Goal: Task Accomplishment & Management: Complete application form

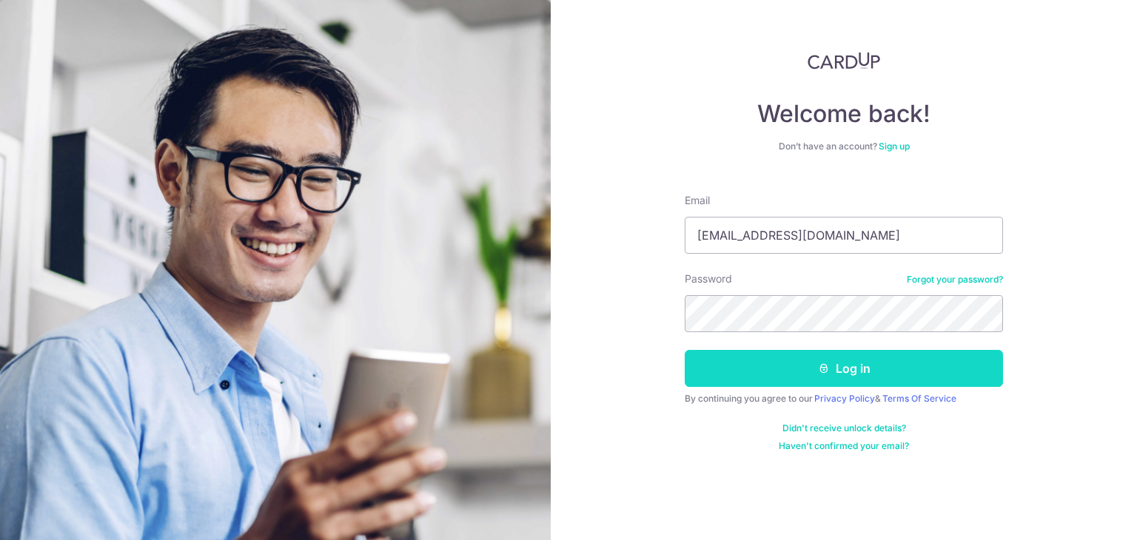
click at [866, 368] on button "Log in" at bounding box center [844, 368] width 318 height 37
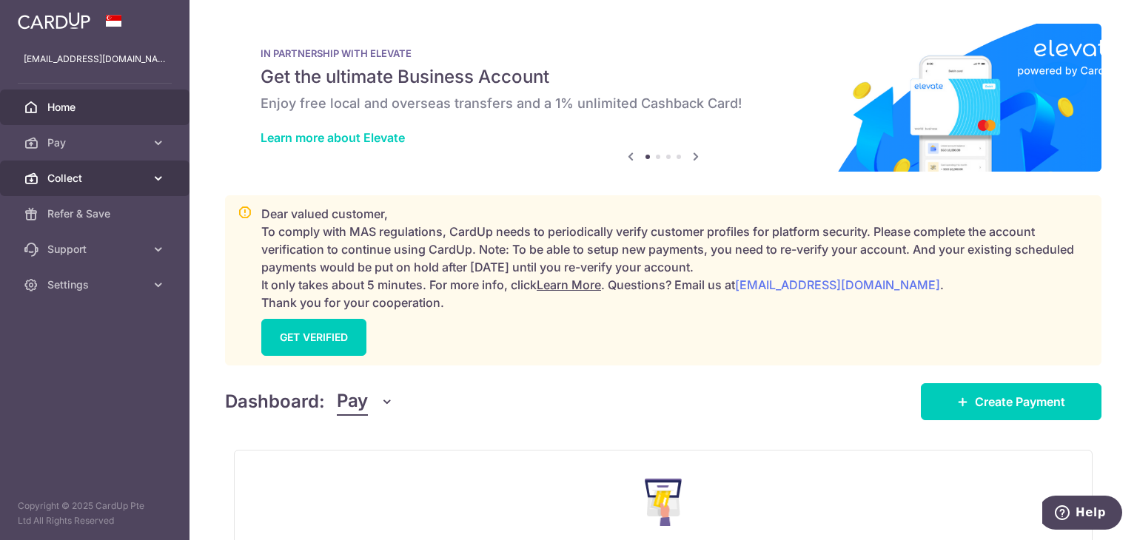
click at [67, 181] on span "Collect" at bounding box center [96, 178] width 98 height 15
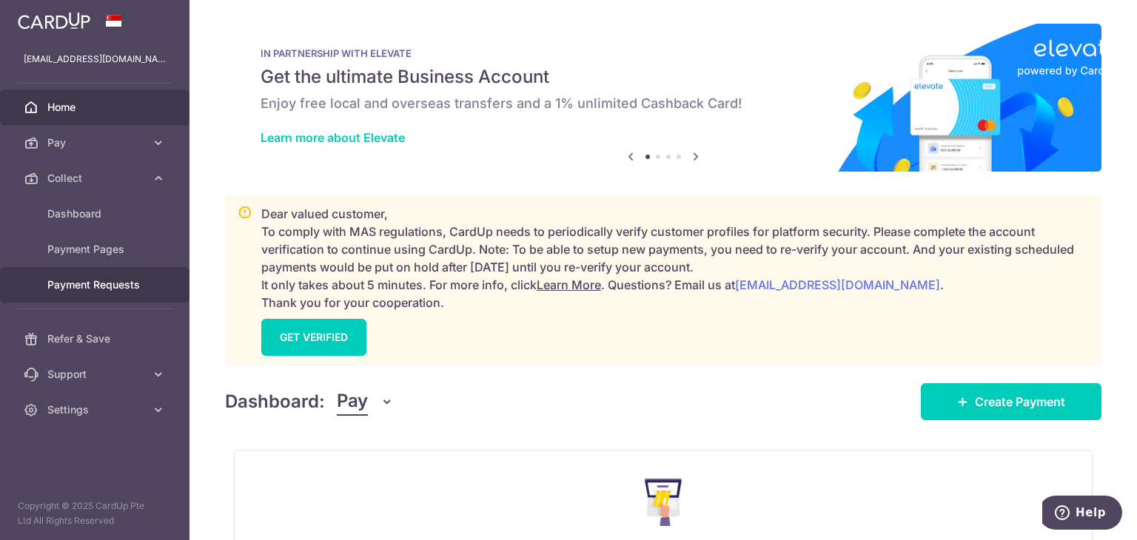
click at [58, 281] on span "Payment Requests" at bounding box center [96, 285] width 98 height 15
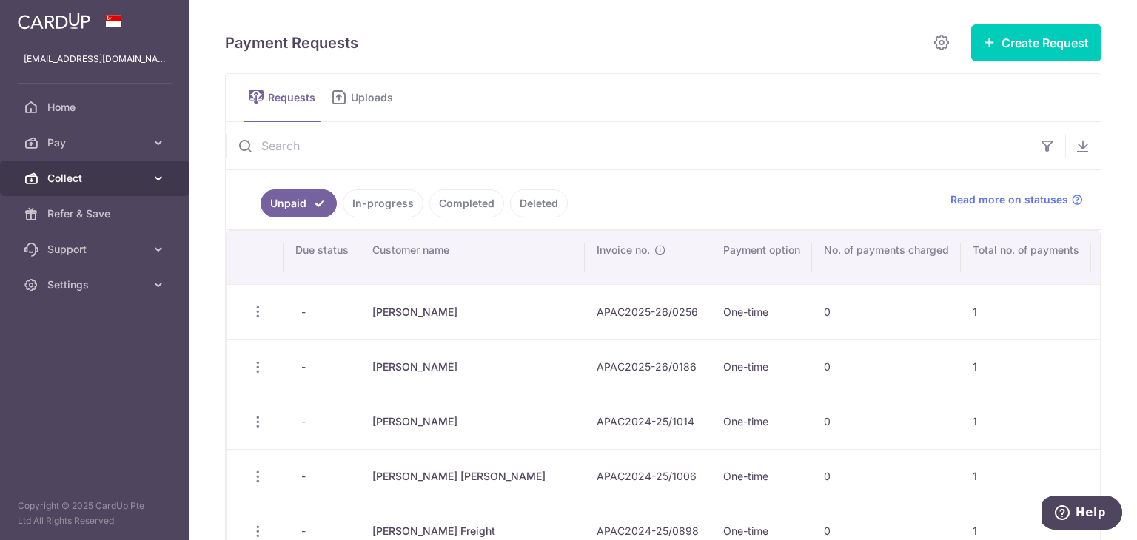
click at [67, 180] on span "Collect" at bounding box center [96, 178] width 98 height 15
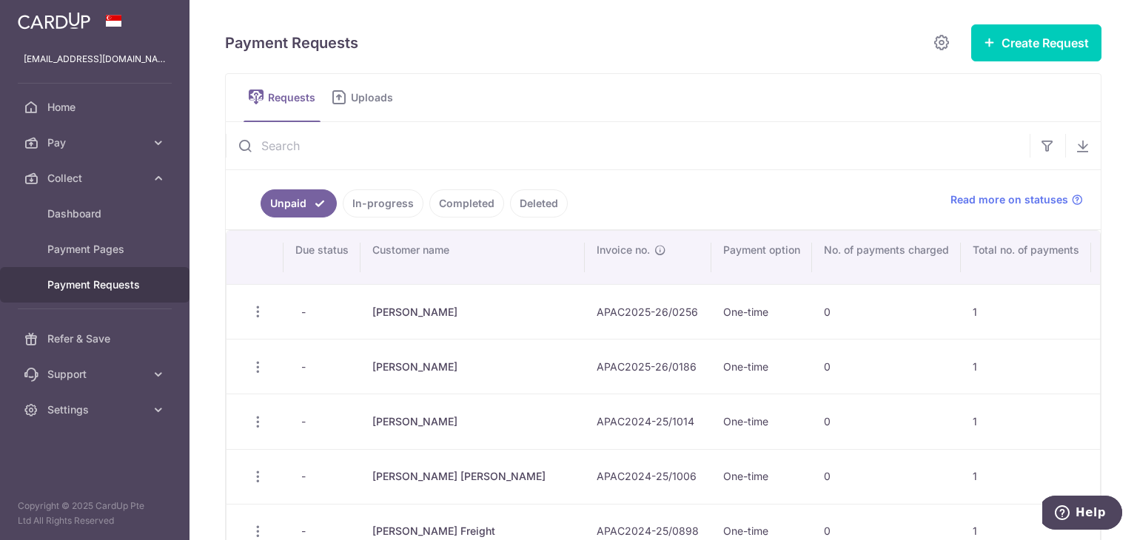
click at [81, 291] on span "Payment Requests" at bounding box center [96, 285] width 98 height 15
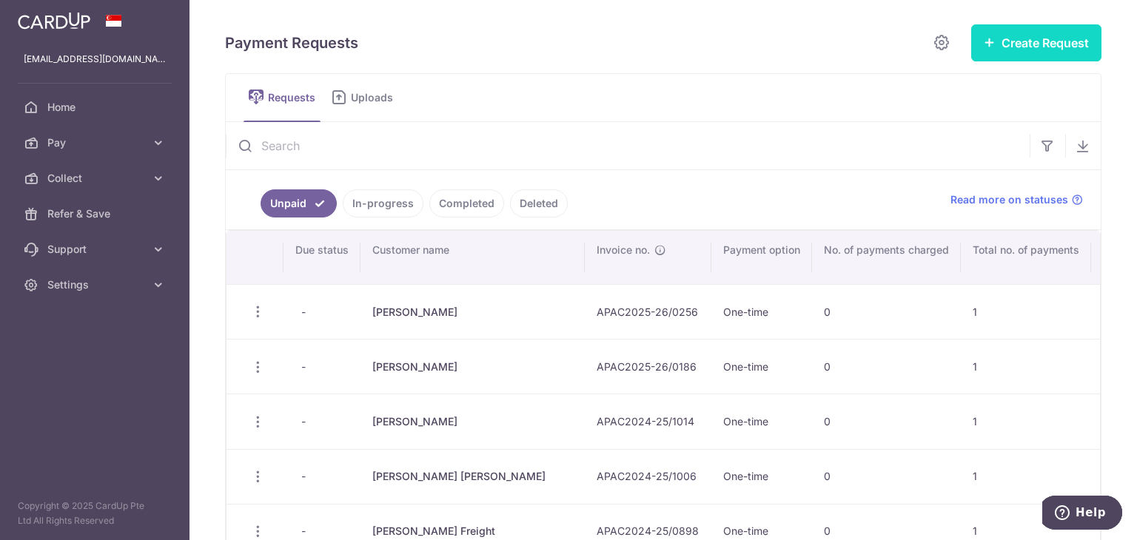
click at [1022, 41] on button "Create Request" at bounding box center [1036, 42] width 130 height 37
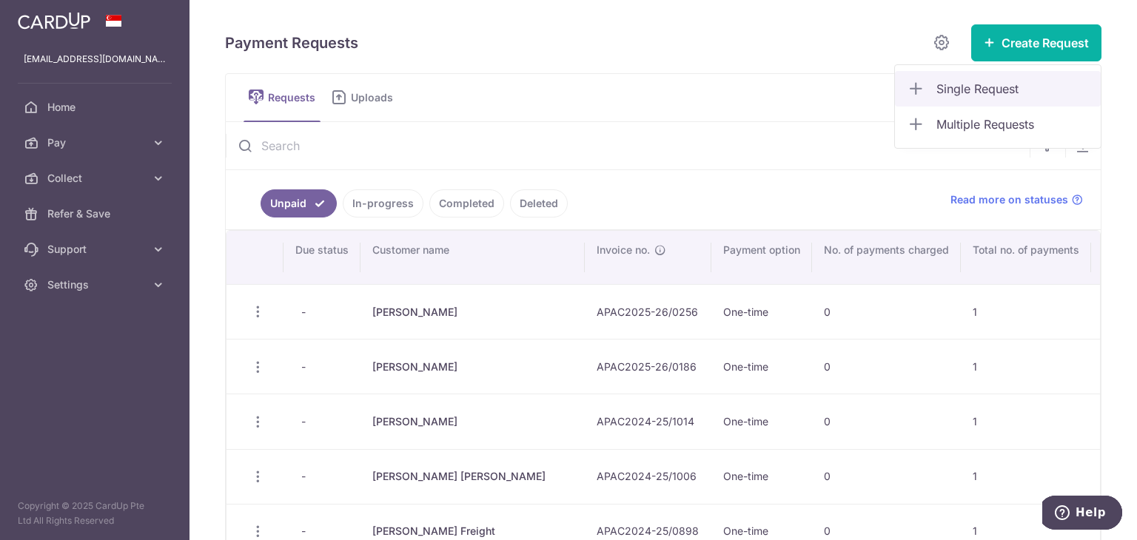
click at [969, 81] on span "Single Request" at bounding box center [1012, 89] width 152 height 18
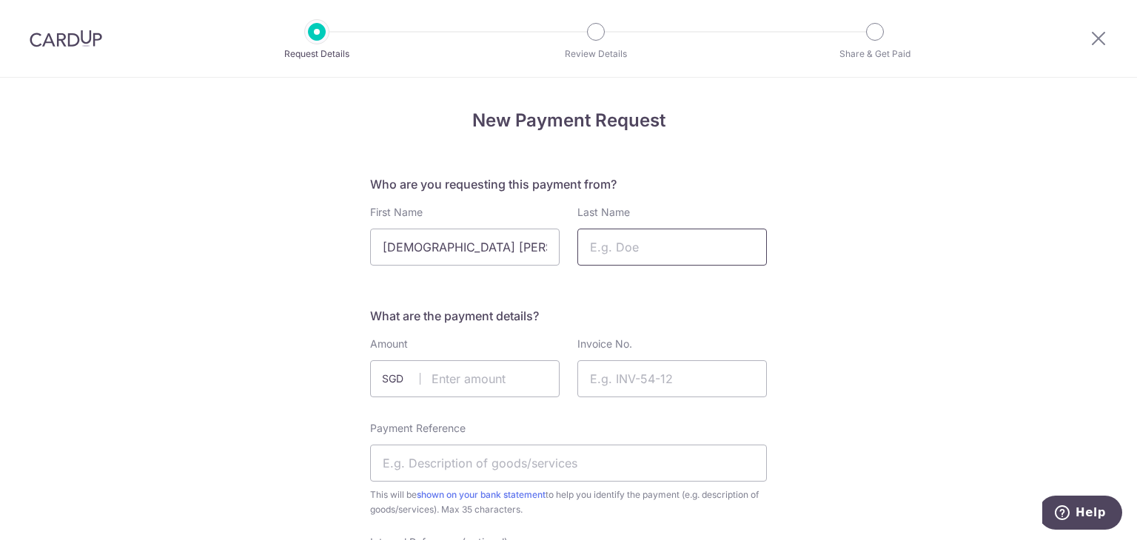
drag, startPoint x: 469, startPoint y: 249, endPoint x: 574, endPoint y: 254, distance: 105.2
click at [574, 254] on div "First Name USMAN AKBAR MUHAMMAD Last Name" at bounding box center [568, 235] width 415 height 61
type input "USMAN AKBAR"
click at [631, 252] on input "Last Name" at bounding box center [672, 247] width 190 height 37
paste input "MUHAMMAD"
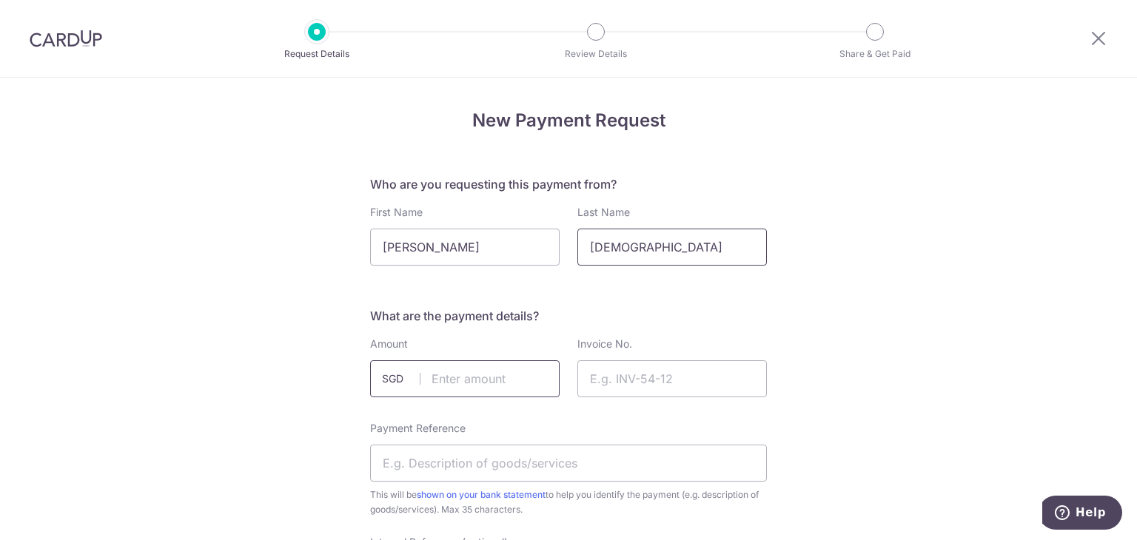
type input "MUHAMMAD"
click at [464, 382] on input "text" at bounding box center [465, 379] width 190 height 37
drag, startPoint x: 423, startPoint y: 380, endPoint x: 539, endPoint y: 388, distance: 115.8
click at [539, 388] on input "2610.00" at bounding box center [465, 379] width 190 height 37
type input "1610.00"
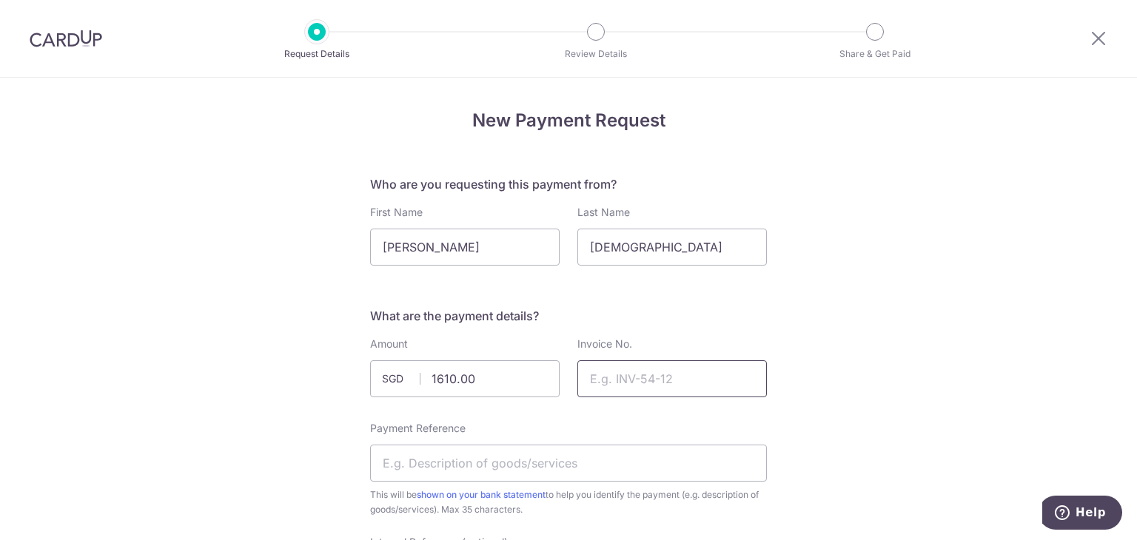
paste input "APAC2025-26/0303"
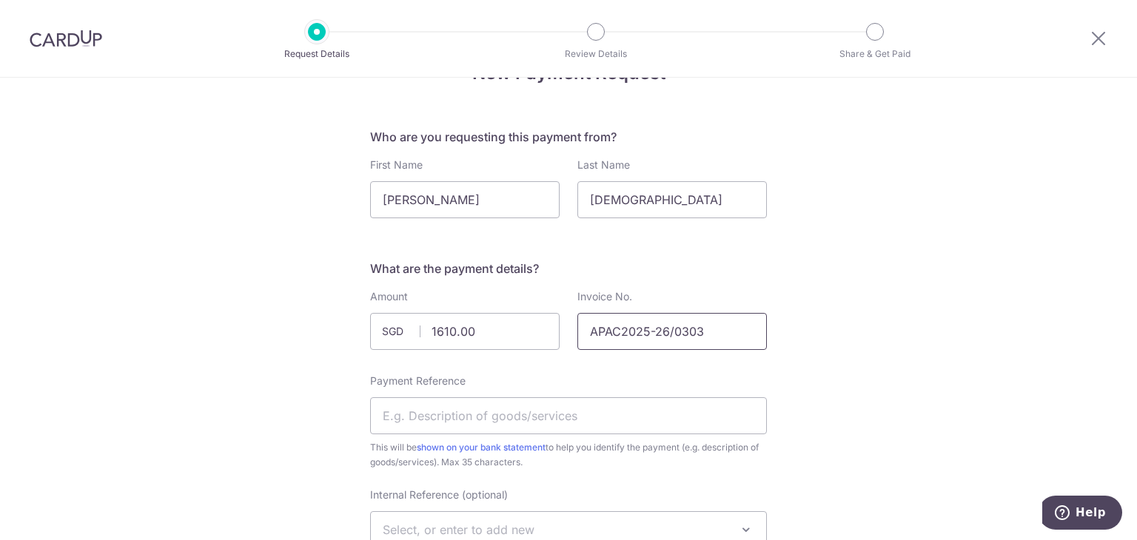
scroll to position [74, 0]
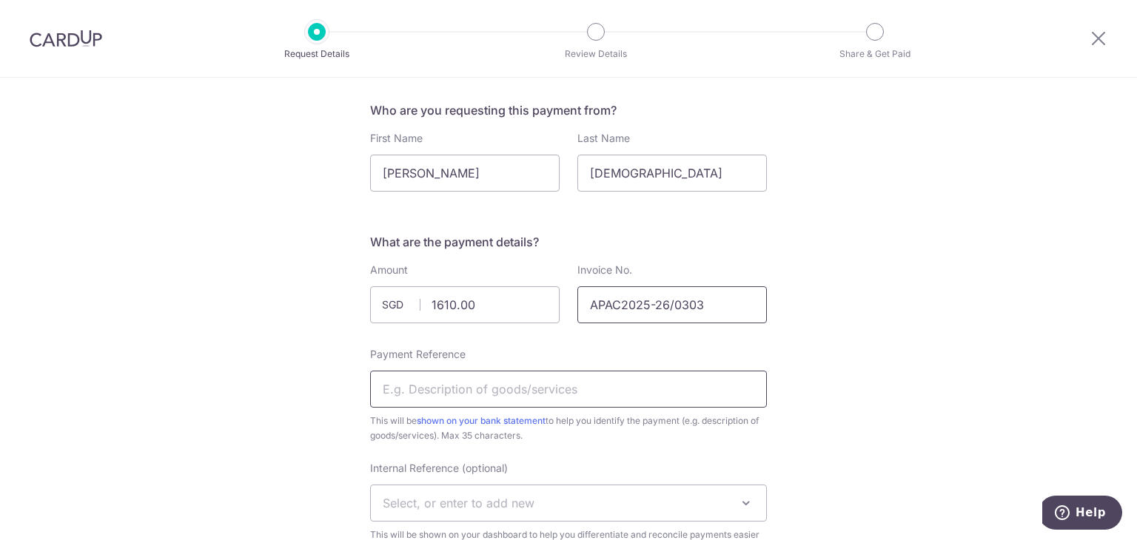
type input "APAC2025-26/0303"
click at [518, 388] on input "Payment Reference" at bounding box center [568, 389] width 397 height 37
type input "U"
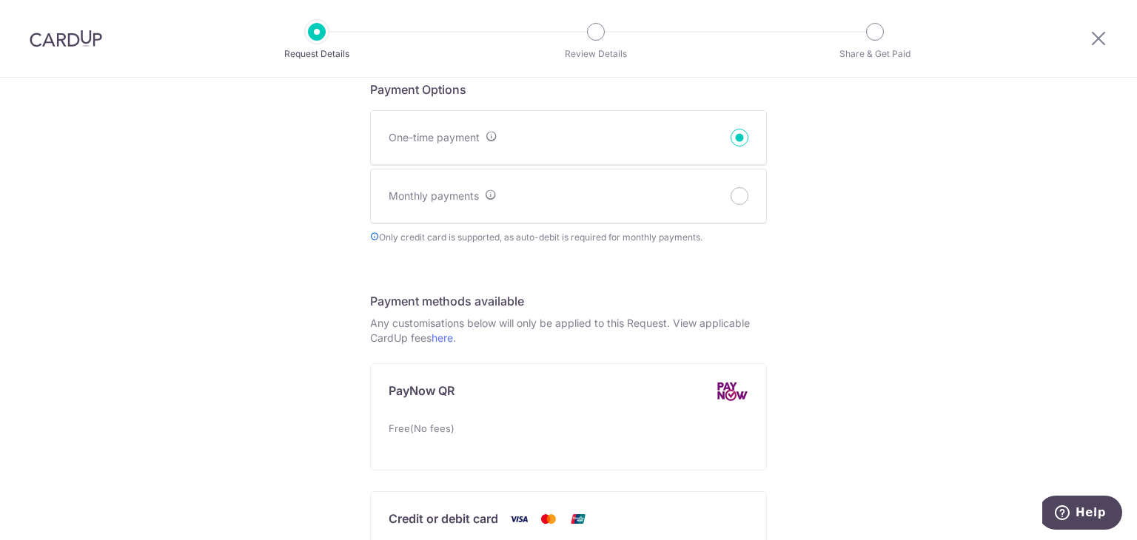
scroll to position [1036, 0]
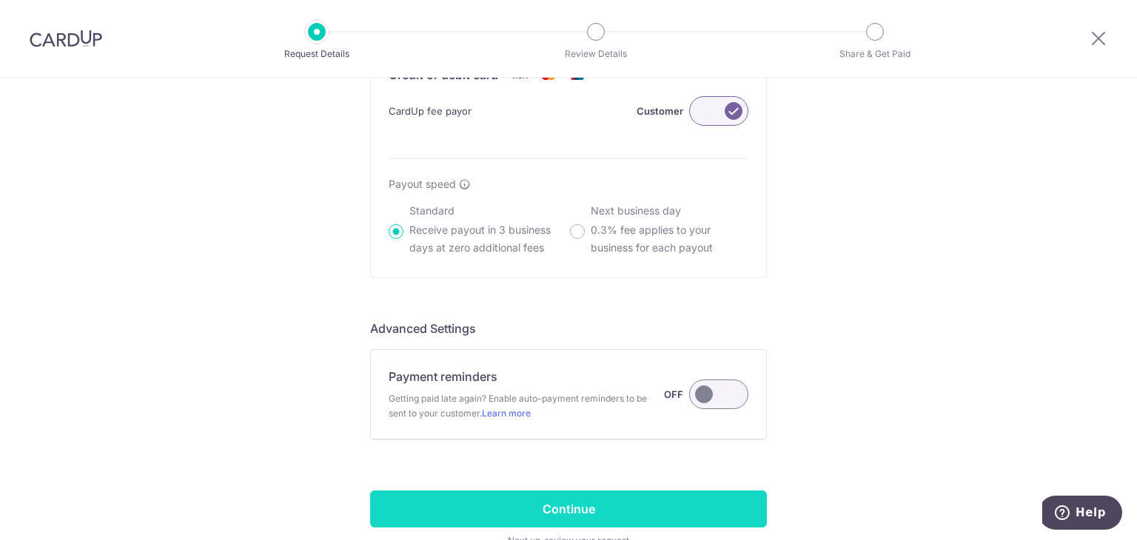
type input "Relocation Charges Usman Akbar"
click at [554, 513] on input "Continue" at bounding box center [568, 509] width 397 height 37
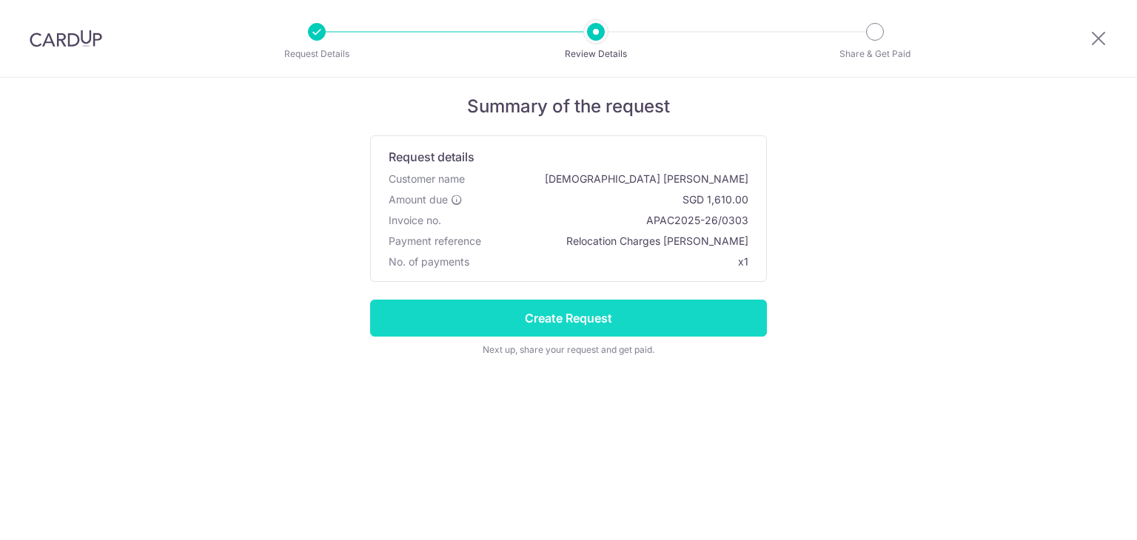
click at [587, 324] on input "Create Request" at bounding box center [568, 318] width 397 height 37
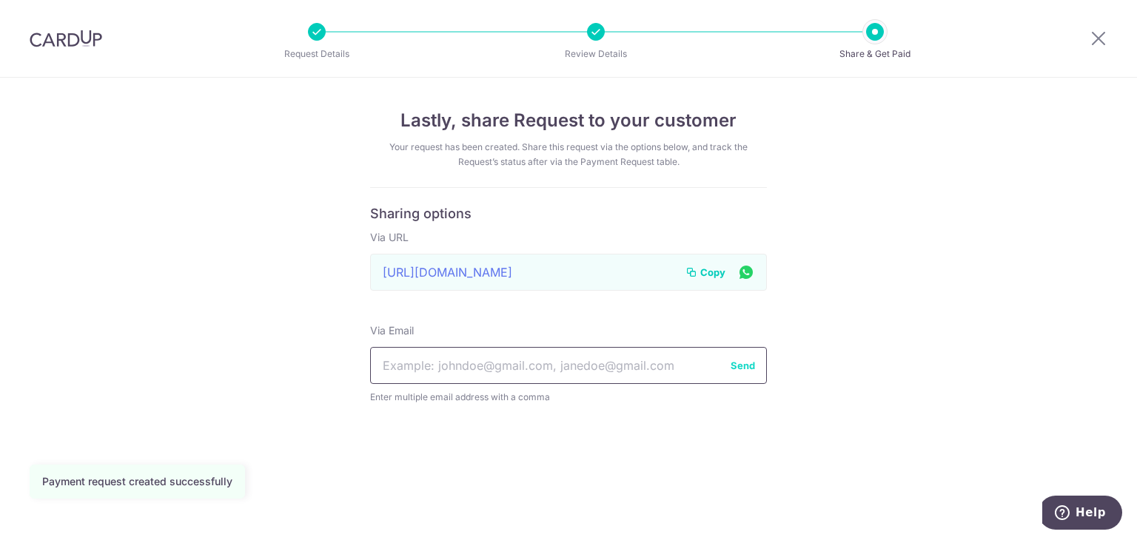
click at [438, 368] on input "text" at bounding box center [568, 365] width 397 height 37
paste input "[EMAIL_ADDRESS][DOMAIN_NAME]"
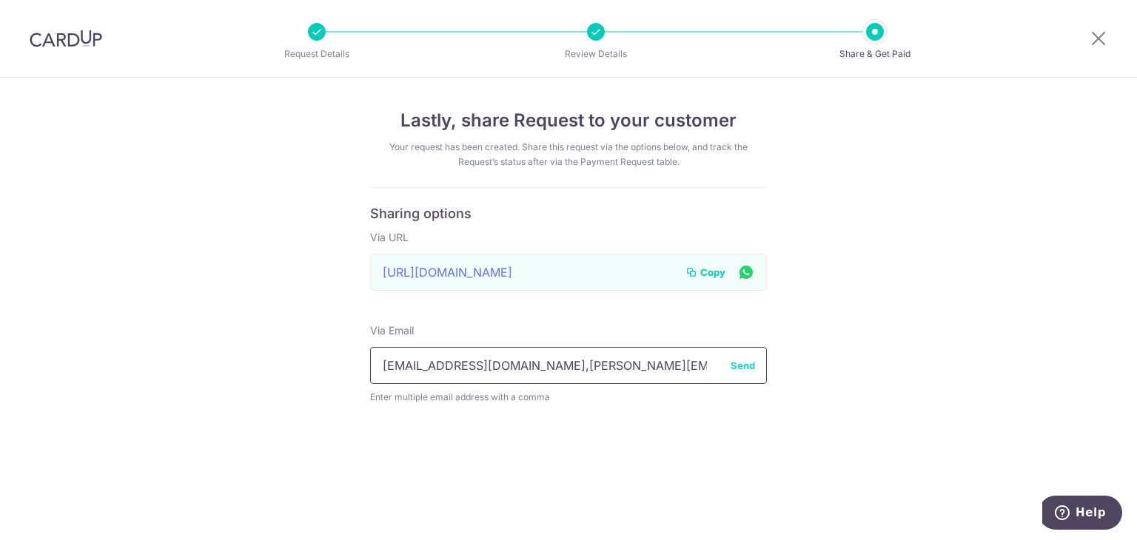
type input "[EMAIL_ADDRESS][DOMAIN_NAME],[PERSON_NAME][EMAIL_ADDRESS][DOMAIN_NAME]"
click at [743, 367] on button "Send" at bounding box center [743, 365] width 24 height 15
click at [713, 274] on span "Copy" at bounding box center [712, 272] width 25 height 15
